Goal: Communication & Community: Share content

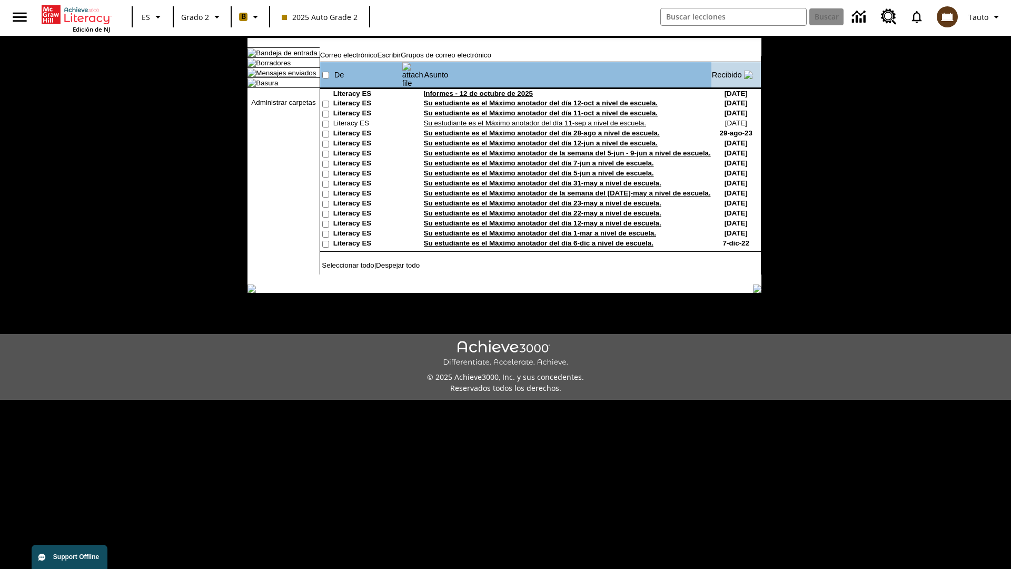
click at [281, 77] on link "Mensajes enviados" at bounding box center [286, 73] width 60 height 8
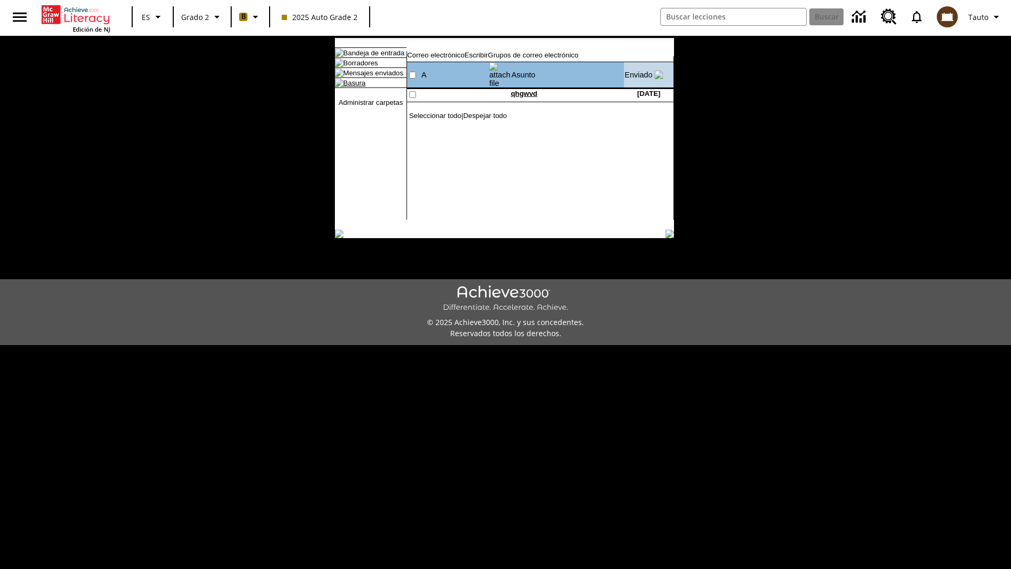
click at [345, 87] on link "Basura" at bounding box center [354, 83] width 22 height 8
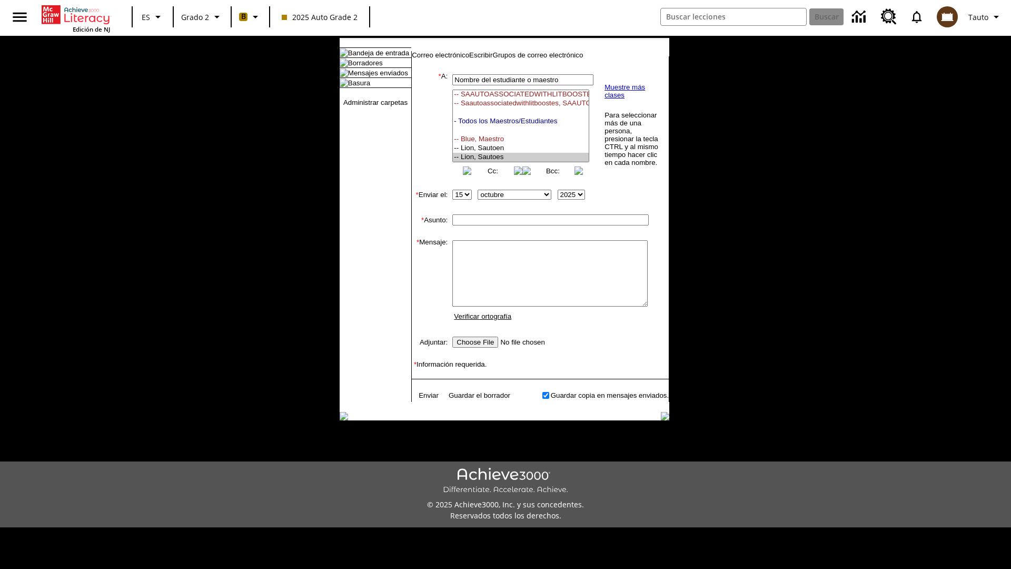
select select "U,21437111,1"
type input "Autotest-PJlhgcwIMf"
type textarea "email body message"
click at [423, 399] on link "Enviar" at bounding box center [429, 395] width 20 height 8
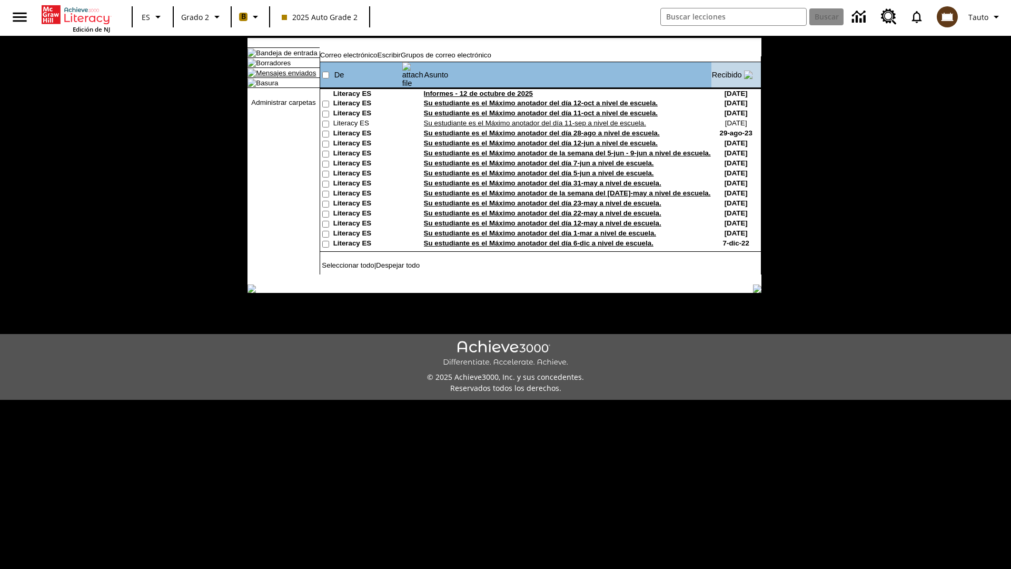
click at [281, 77] on link "Mensajes enviados" at bounding box center [286, 73] width 60 height 8
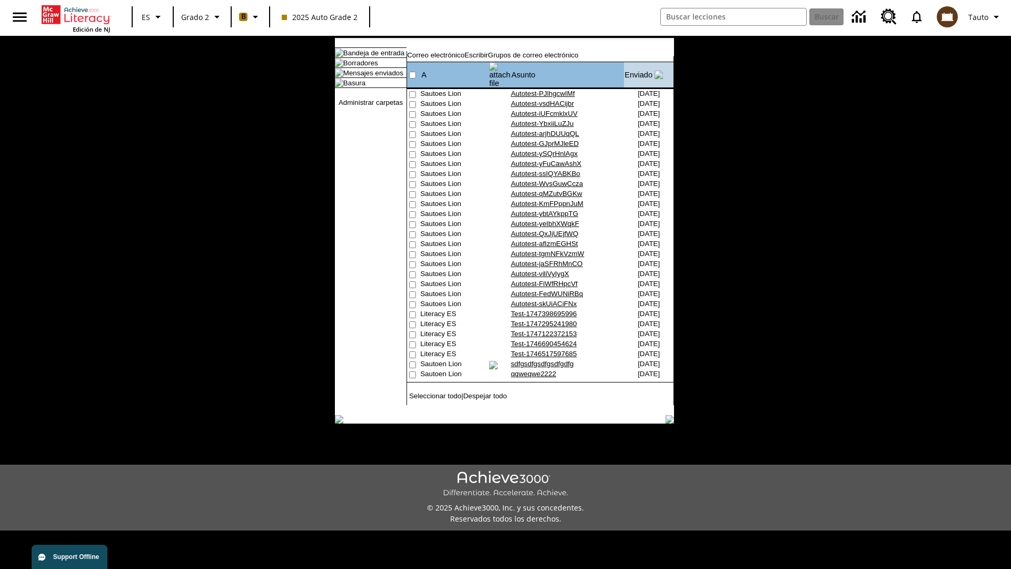
click at [411, 91] on input"] "checkbox" at bounding box center [412, 94] width 7 height 7
checkbox input"] "true"
